Goal: Task Accomplishment & Management: Manage account settings

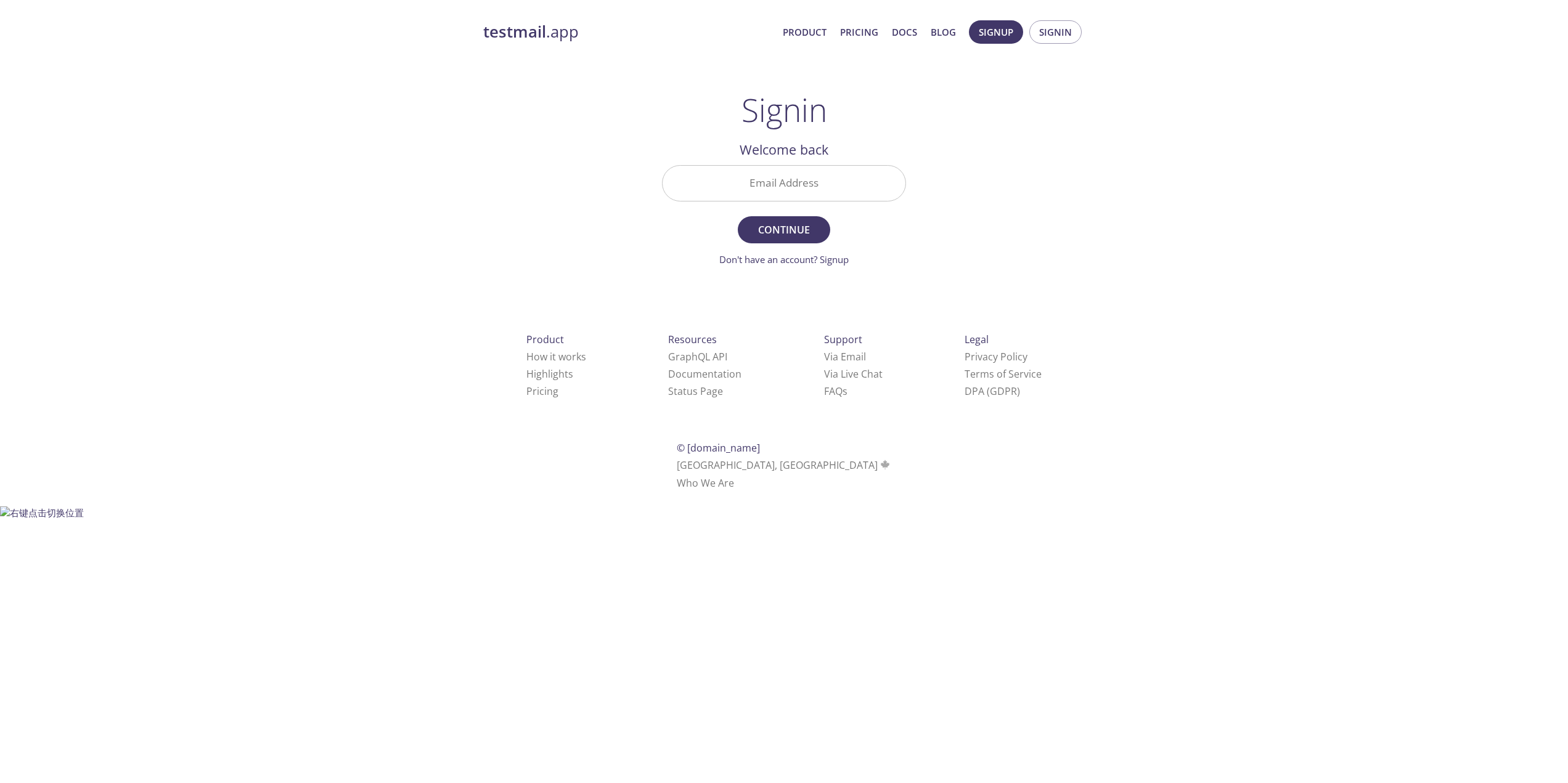
click at [746, 183] on input "Email Address" at bounding box center [783, 183] width 243 height 35
paste input "[EMAIL_ADDRESS][DOMAIN_NAME]"
type input "[EMAIL_ADDRESS][DOMAIN_NAME]"
click at [782, 234] on span "Continue" at bounding box center [784, 229] width 66 height 17
click at [792, 181] on input "Signin Security Code" at bounding box center [783, 183] width 243 height 35
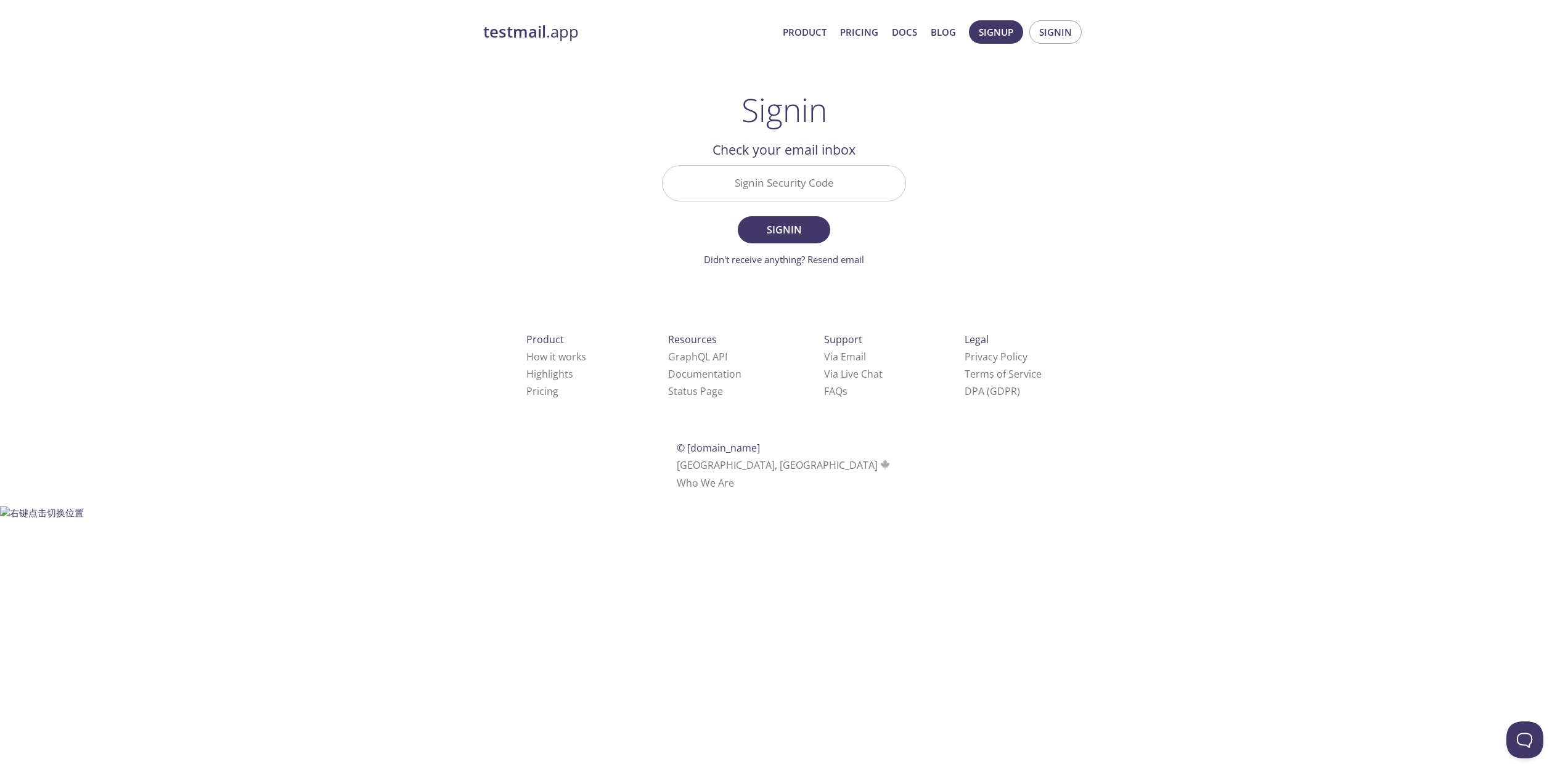
click at [781, 181] on input "Signin Security Code" at bounding box center [783, 183] width 243 height 35
paste input "8Z7S2Q4"
type input "8Z7S2Q4"
click at [813, 232] on span "Signin" at bounding box center [784, 229] width 66 height 17
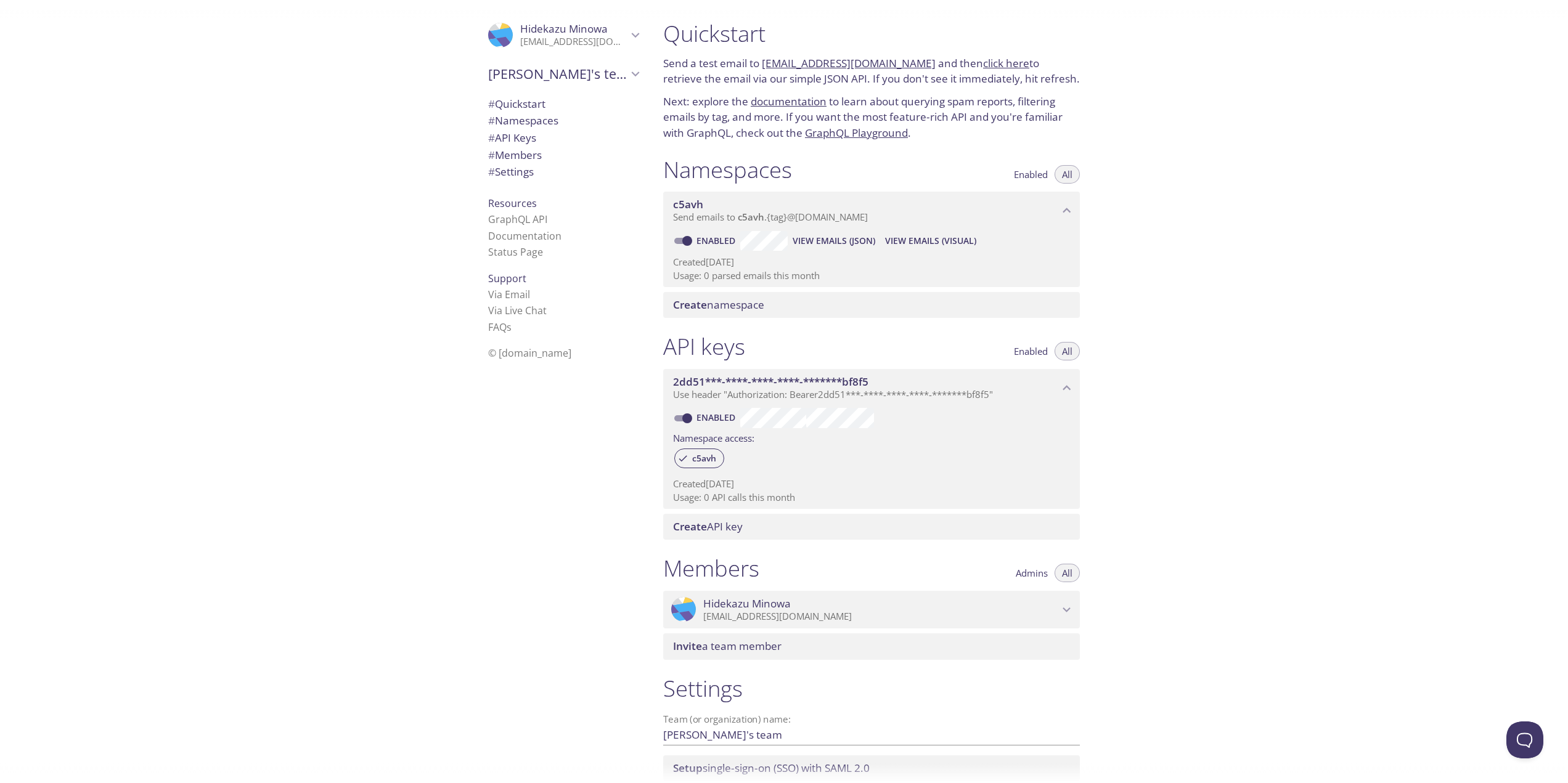
click at [1314, 194] on div "Quickstart Send a test email to [EMAIL_ADDRESS][DOMAIN_NAME] and then click her…" at bounding box center [1111, 392] width 915 height 783
click at [240, 280] on div ".cls-1 { fill: #6d5ca8; } .cls-2 { fill: #3fc191; } .cls-3 { fill: #3b4752; } .…" at bounding box center [329, 394] width 659 height 788
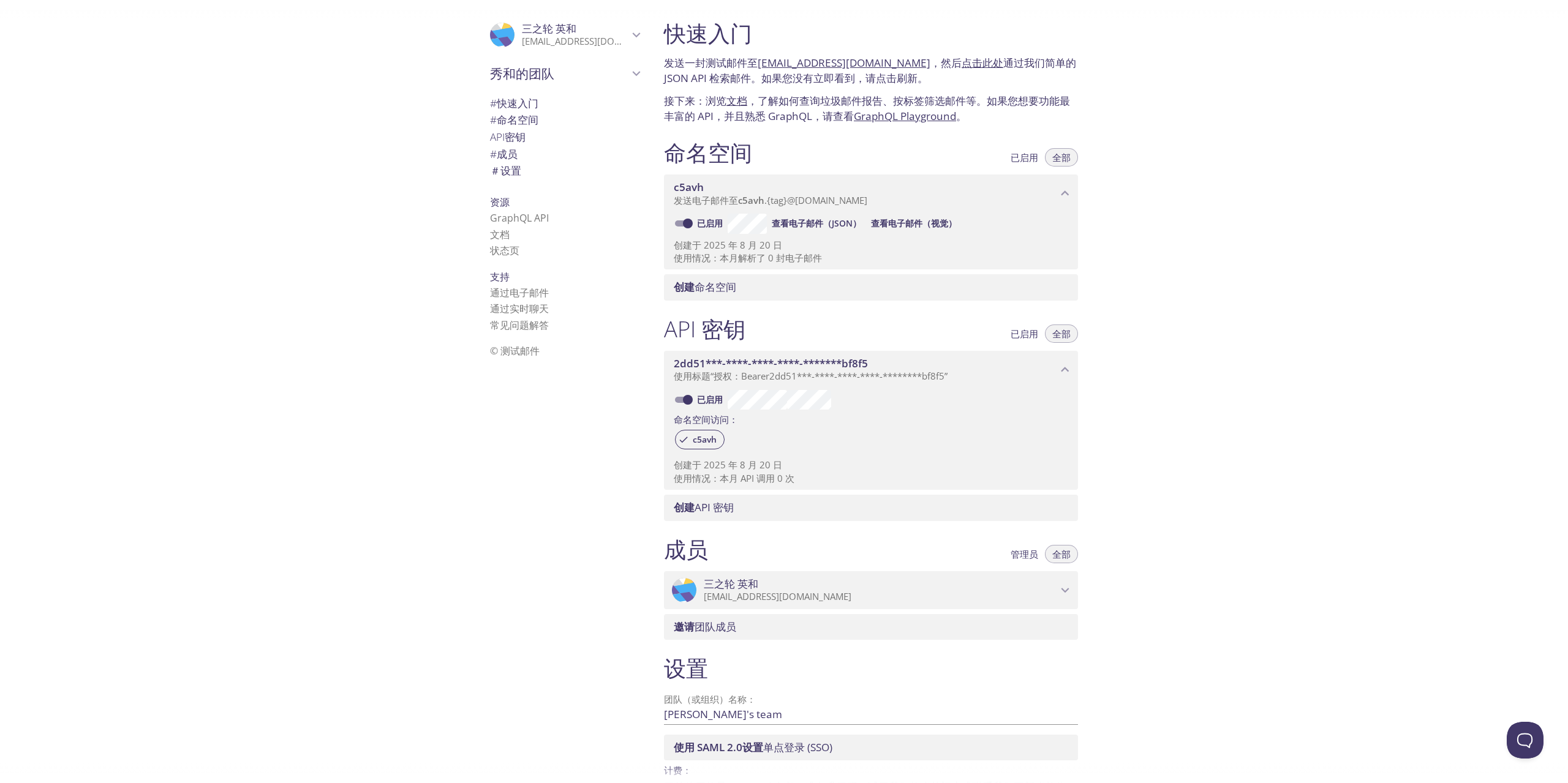
click at [604, 34] on span "三之轮 英和" at bounding box center [575, 28] width 106 height 13
click at [516, 228] on span "＃ 设置" at bounding box center [564, 226] width 149 height 16
click at [917, 224] on font "查看电子邮件（视觉）" at bounding box center [913, 223] width 85 height 11
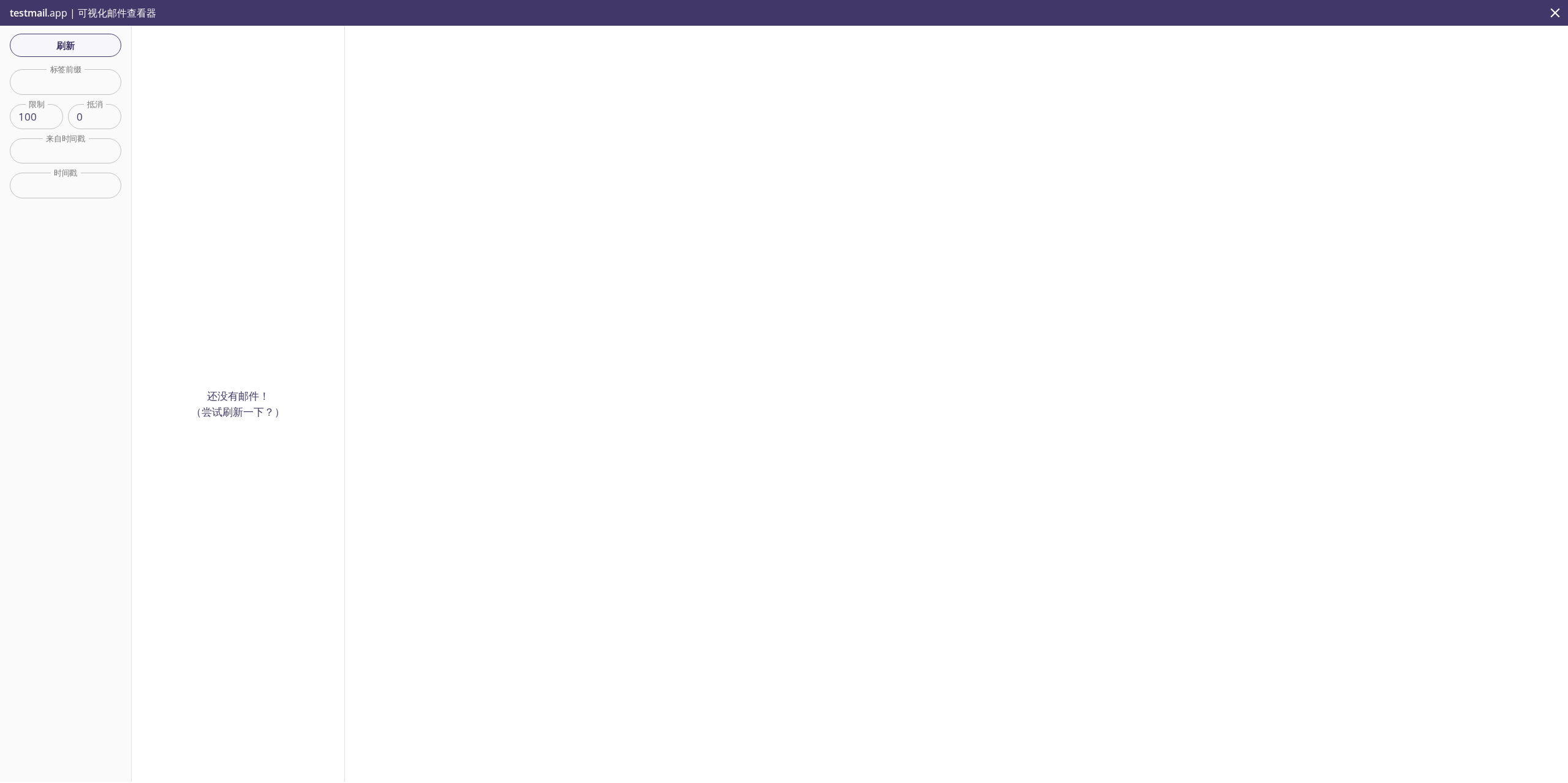
click at [923, 87] on div at bounding box center [956, 404] width 1223 height 756
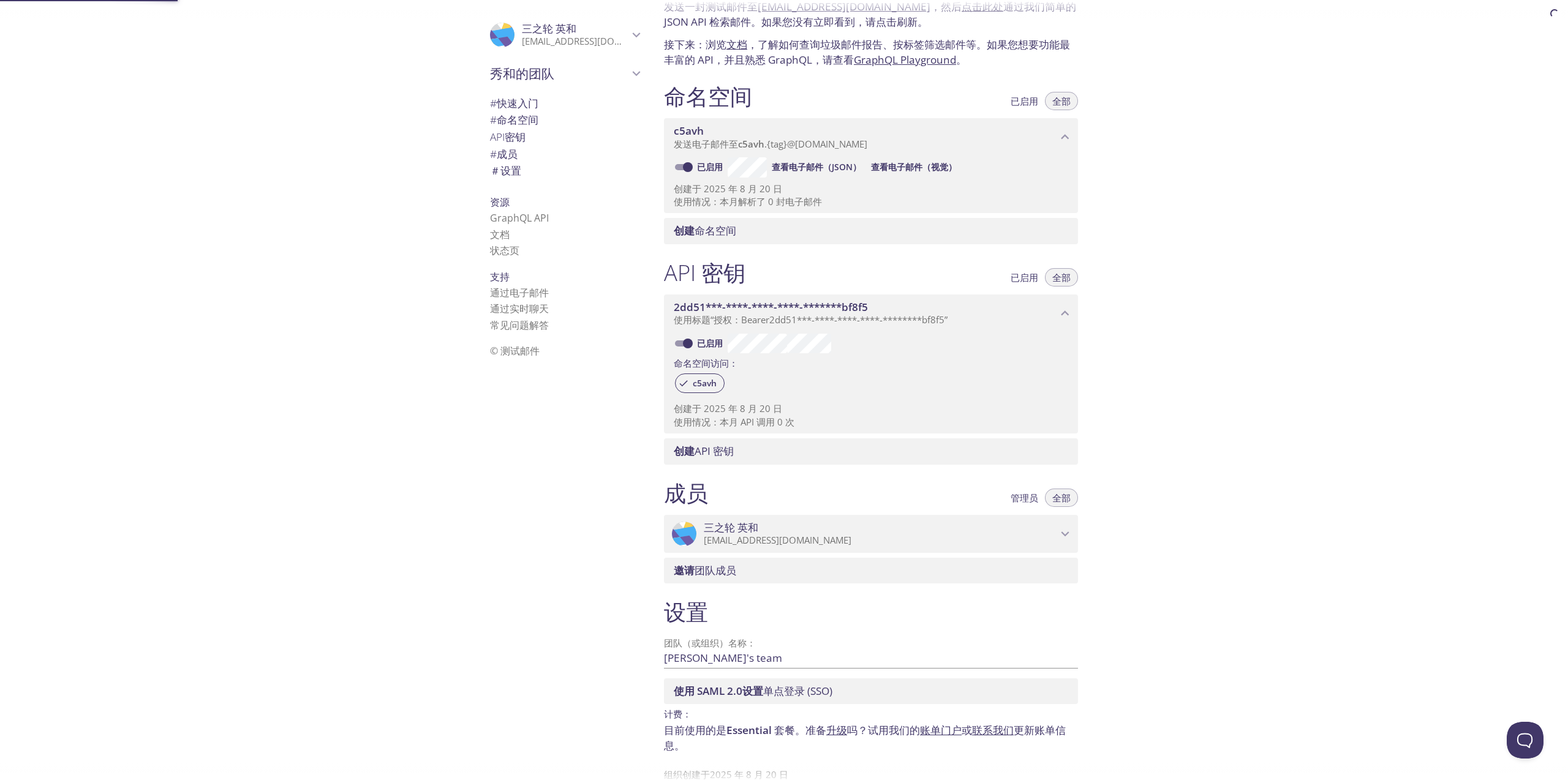
scroll to position [87, 0]
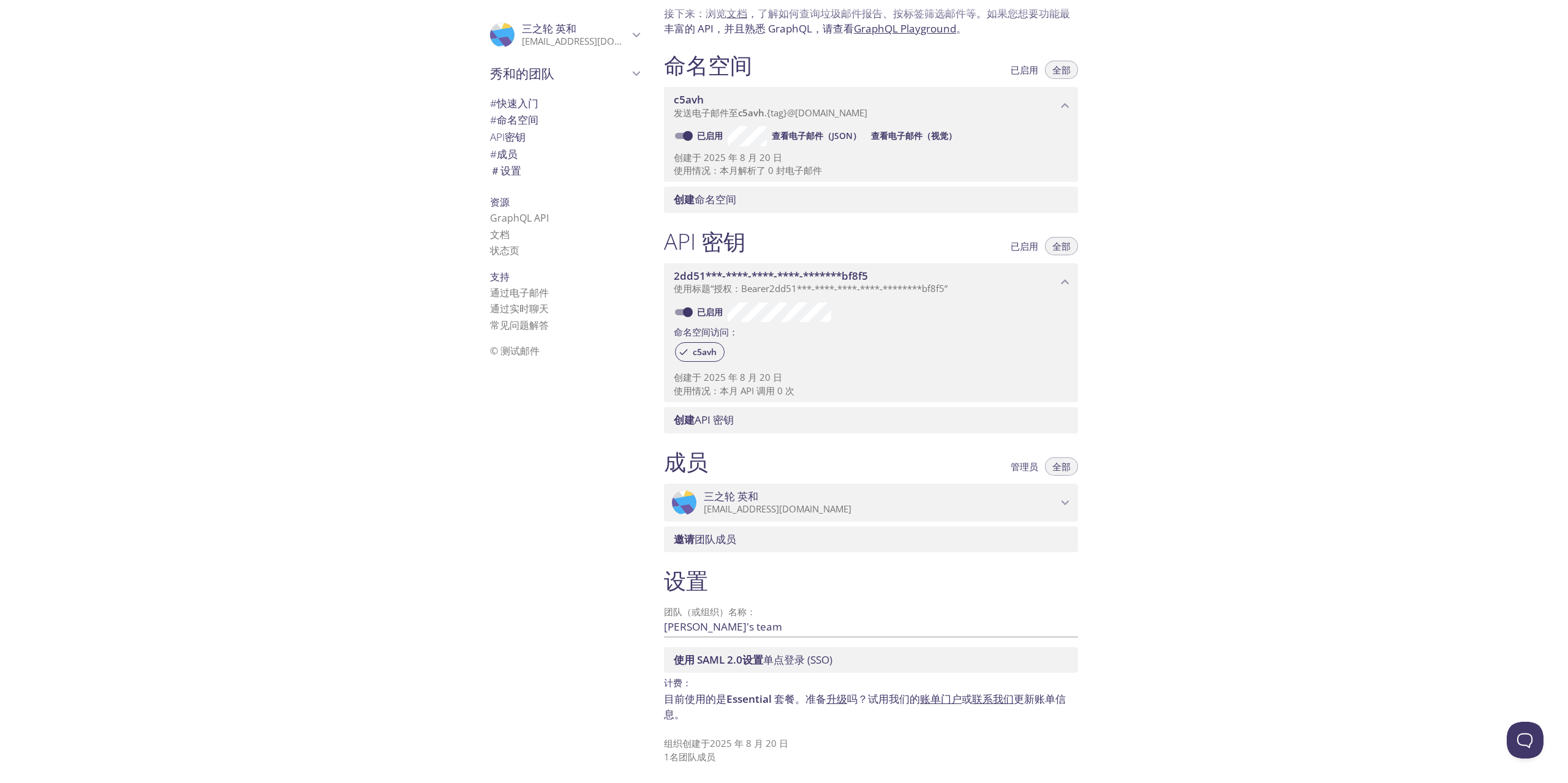
click at [517, 348] on font "© 测试邮件" at bounding box center [514, 350] width 49 height 13
click at [490, 350] on font "© 测试邮件" at bounding box center [514, 350] width 49 height 13
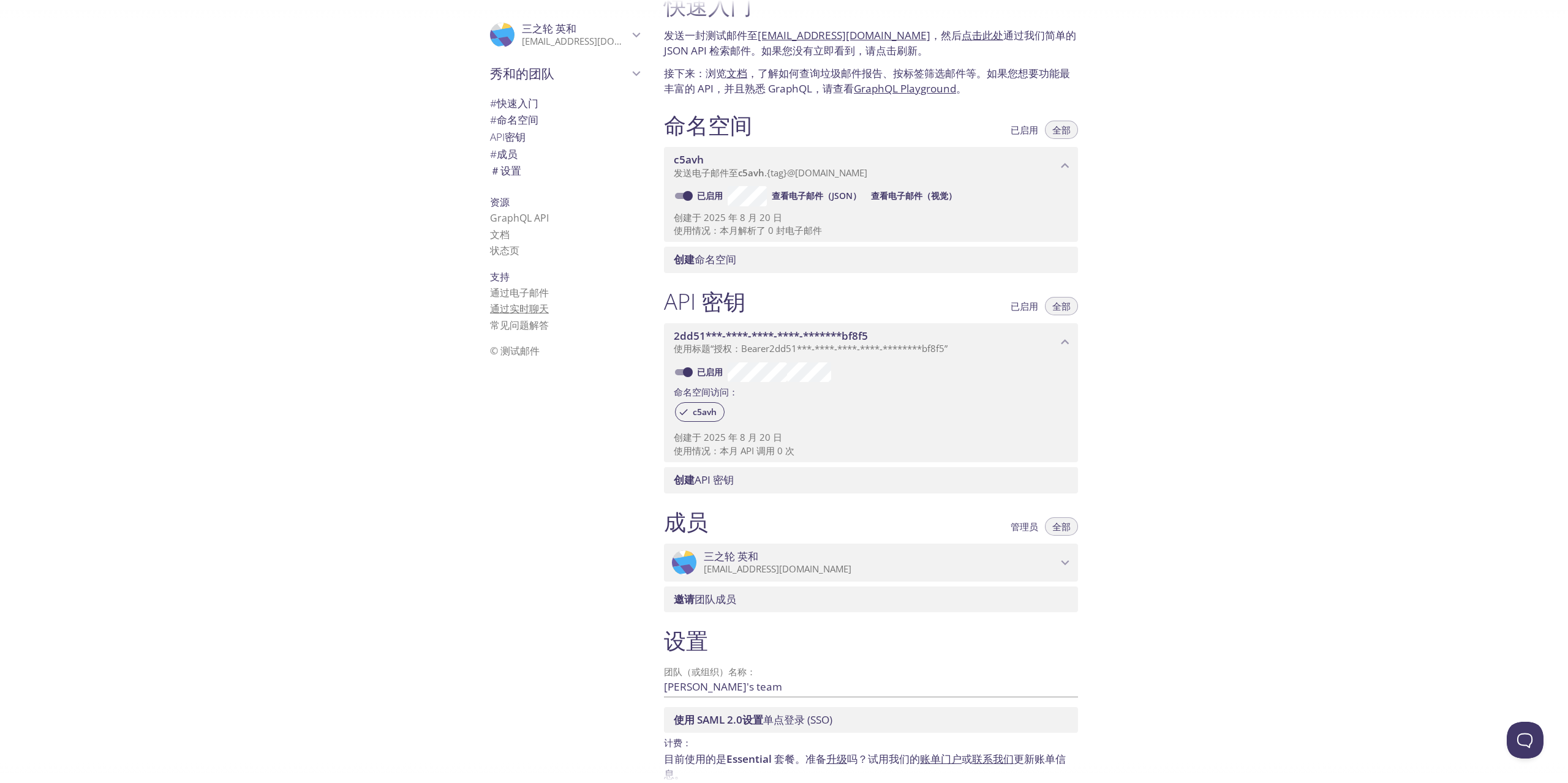
scroll to position [0, 0]
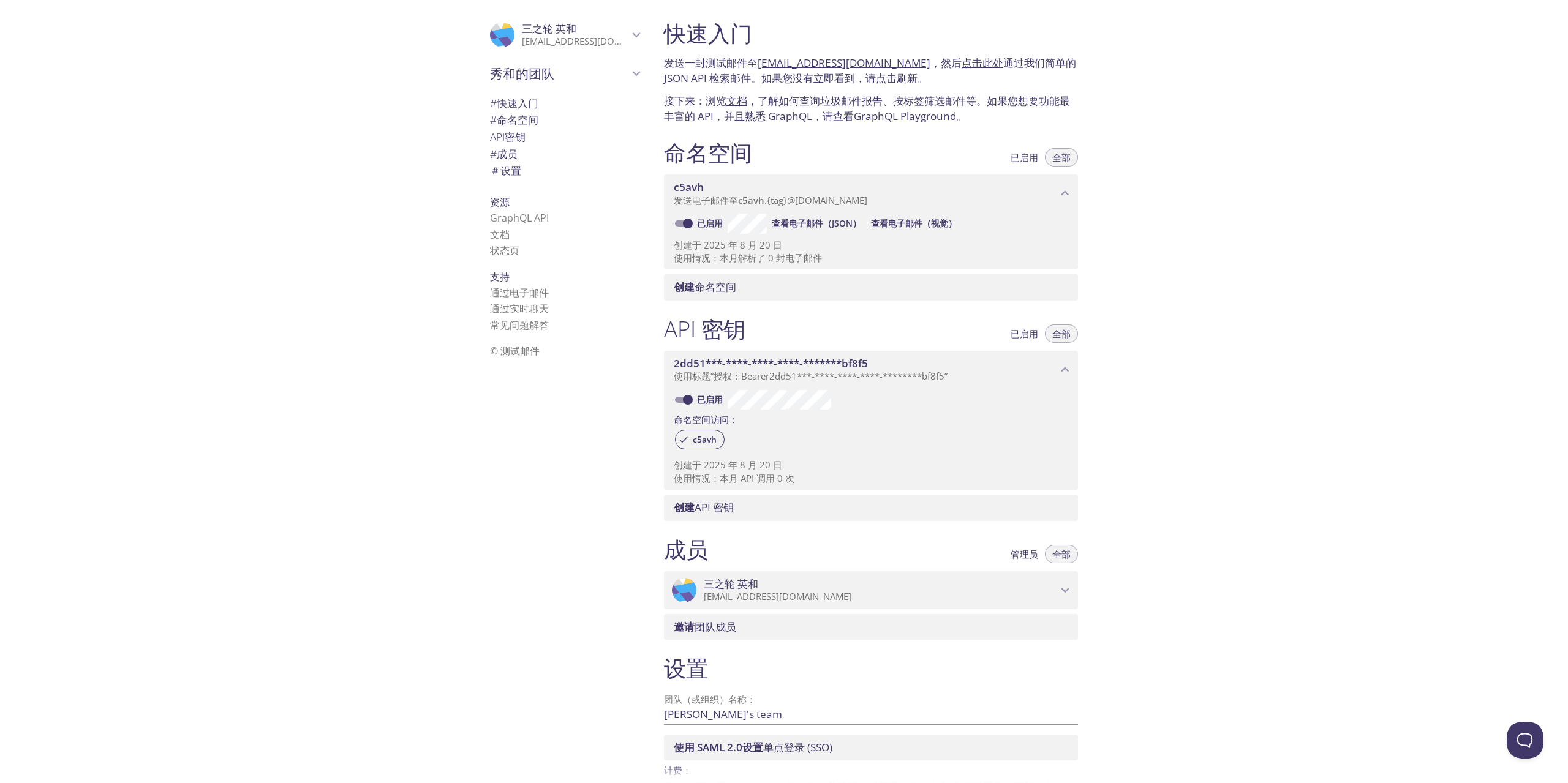
click at [523, 106] on font "快速入门" at bounding box center [518, 103] width 42 height 14
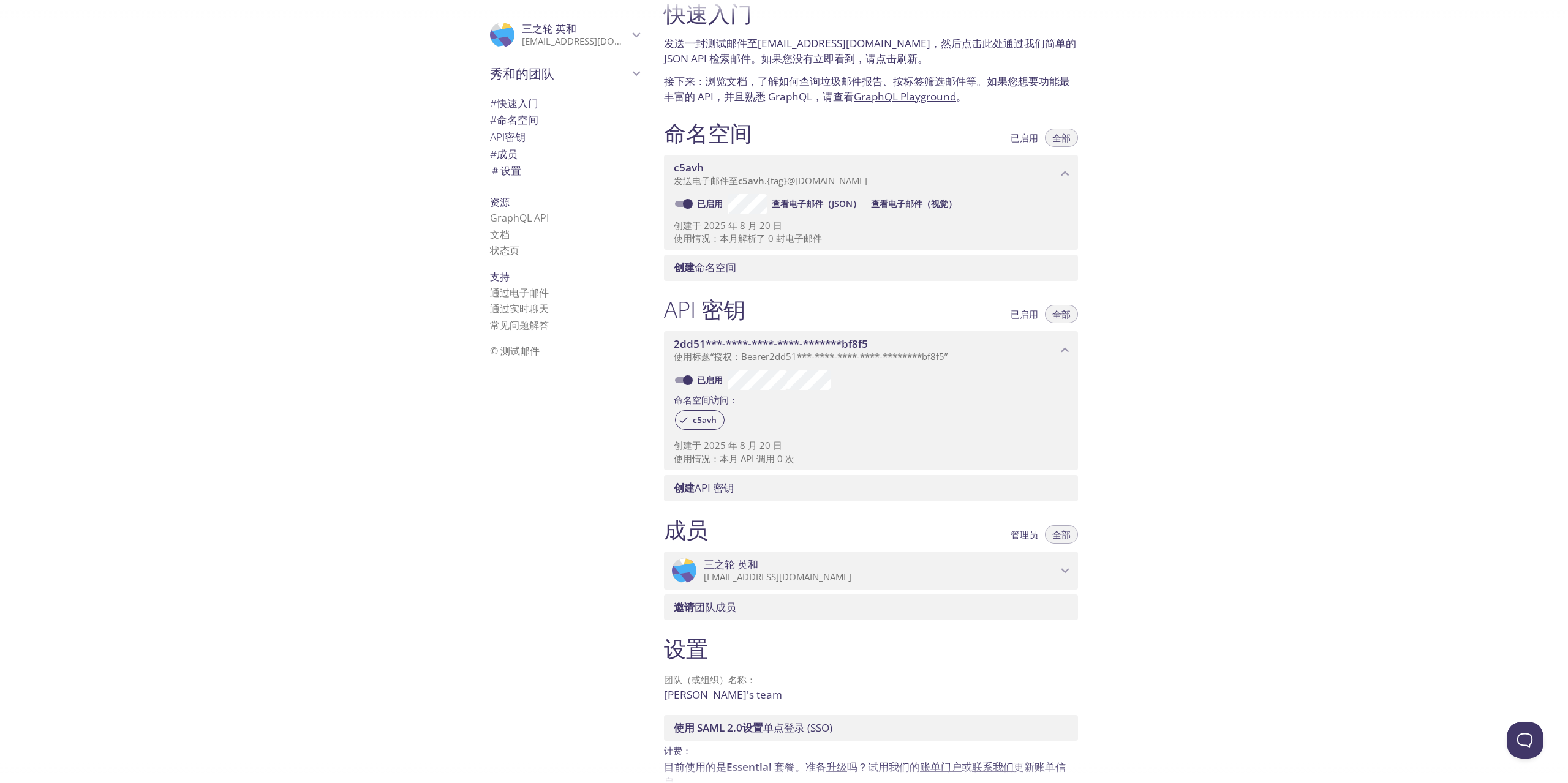
scroll to position [87, 0]
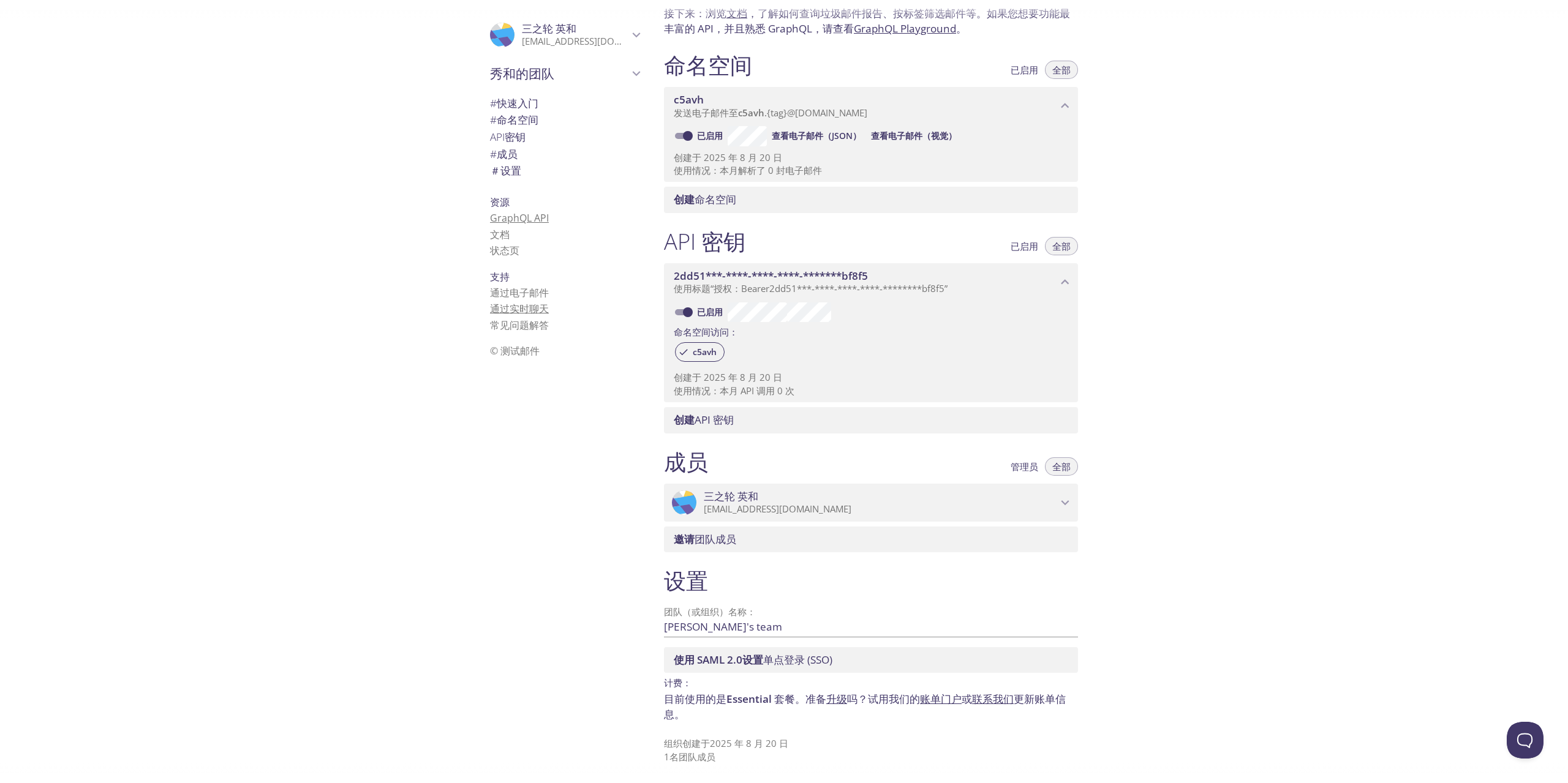
click at [505, 219] on font "GraphQL API" at bounding box center [519, 218] width 59 height 13
click at [501, 172] on font "设置" at bounding box center [511, 170] width 21 height 14
click at [810, 135] on font "查看电子邮件（JSON）" at bounding box center [816, 135] width 89 height 11
click at [835, 115] on font "@[DOMAIN_NAME]" at bounding box center [827, 112] width 80 height 12
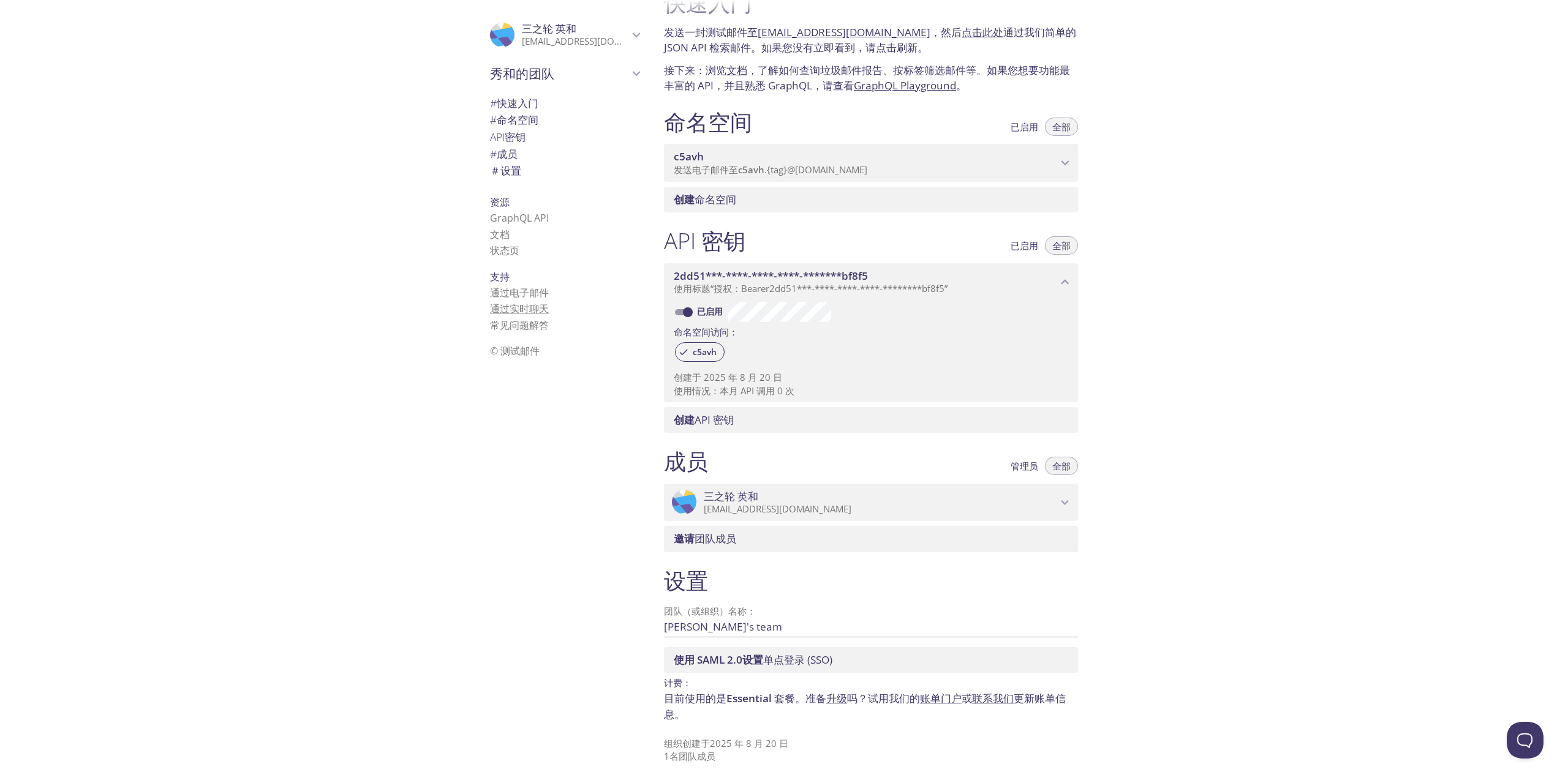
scroll to position [30, 0]
click at [784, 191] on div "创建 命名空间" at bounding box center [871, 199] width 414 height 26
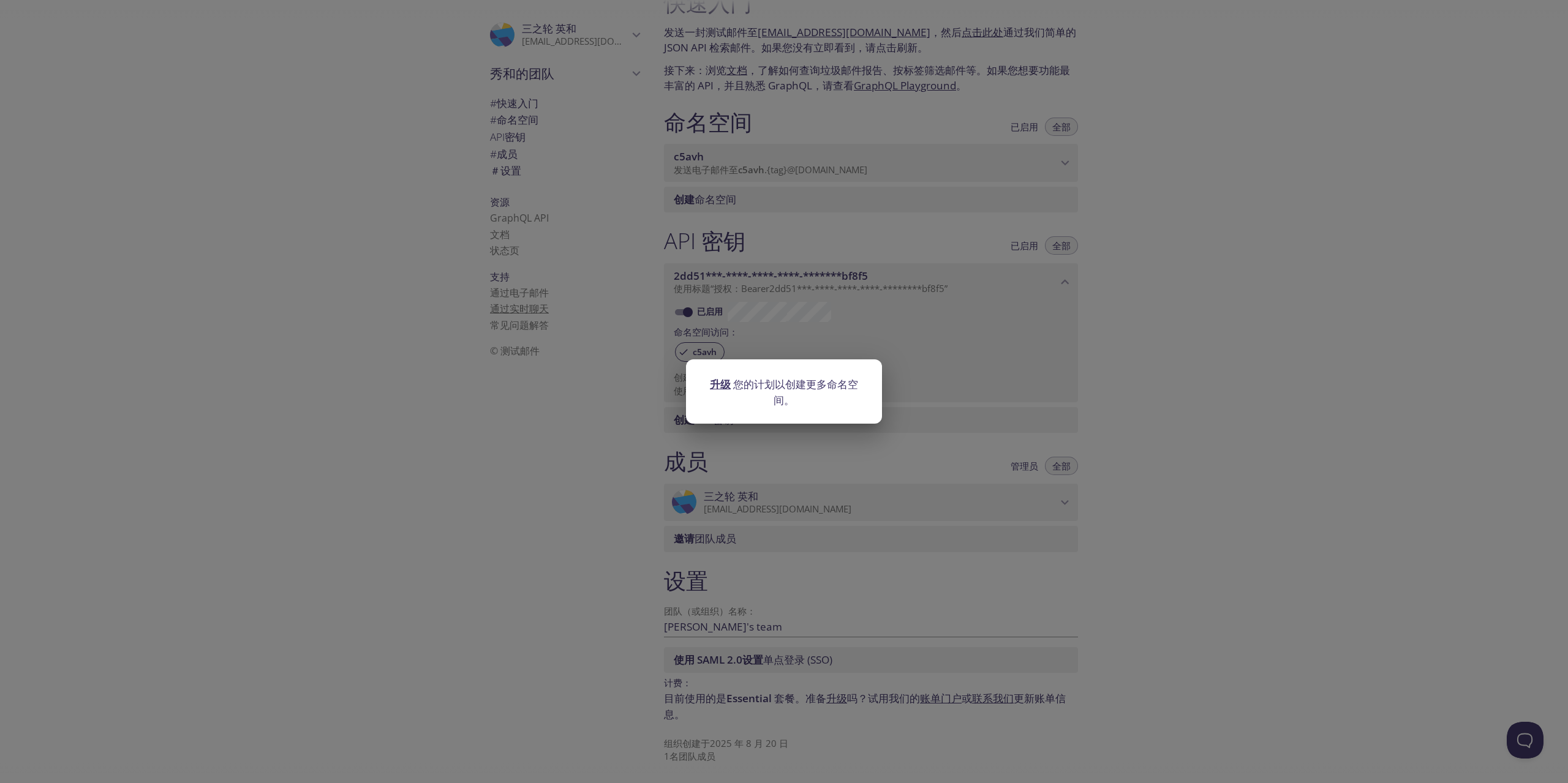
click at [1150, 339] on div "升级 您的计划以创建更多命名空间。" at bounding box center [784, 392] width 1568 height 783
